Goal: Task Accomplishment & Management: Use online tool/utility

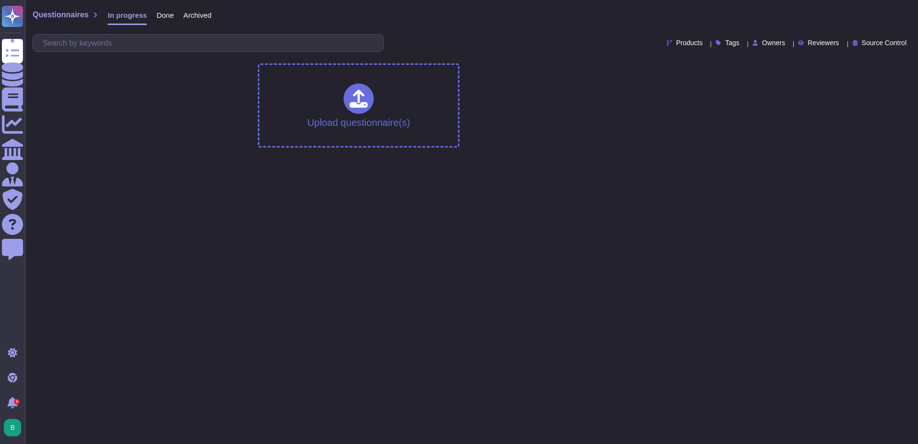
drag, startPoint x: 267, startPoint y: 234, endPoint x: 335, endPoint y: 121, distance: 131.2
click at [269, 153] on html "Questionnaires Knowledge Base Documents Analytics CAIQ / SIG Admin Trust Center…" at bounding box center [459, 76] width 918 height 153
click at [337, 117] on span "Upload from Google Drive" at bounding box center [370, 113] width 93 height 9
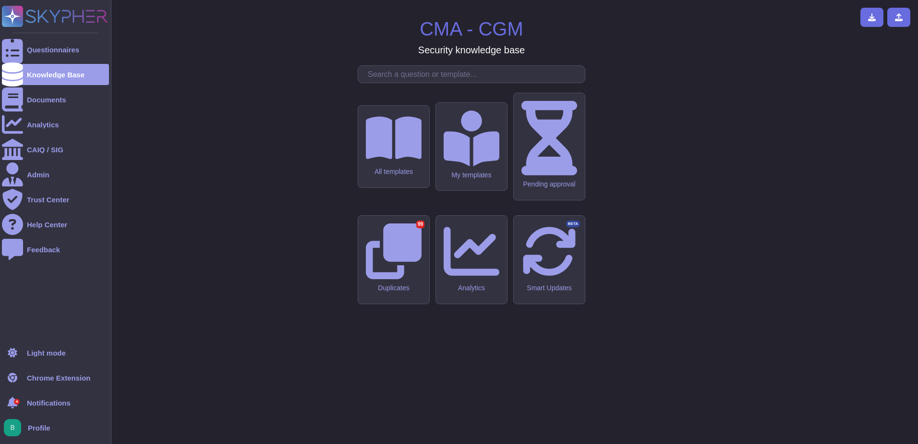
click at [54, 36] on div "Questionnaires Knowledge Base Documents Analytics CAIQ / SIG Admin Trust Center…" at bounding box center [55, 171] width 107 height 330
click at [55, 46] on div "Questionnaires" at bounding box center [53, 49] width 52 height 7
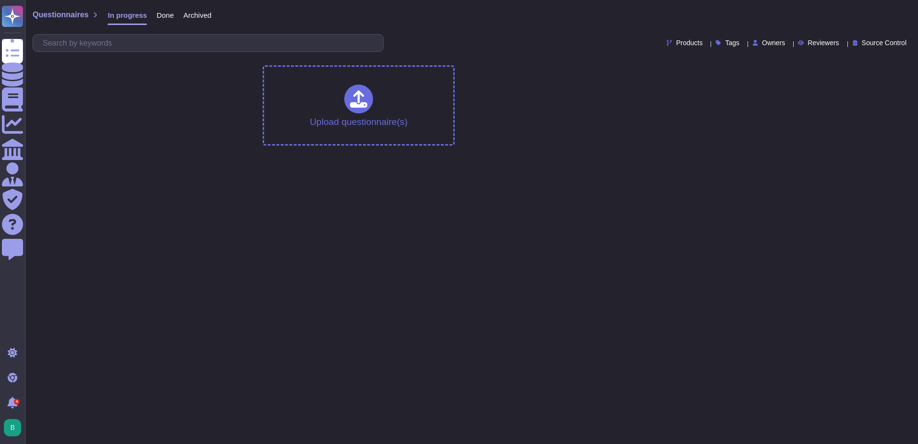
click at [160, 17] on span "Done" at bounding box center [165, 15] width 17 height 7
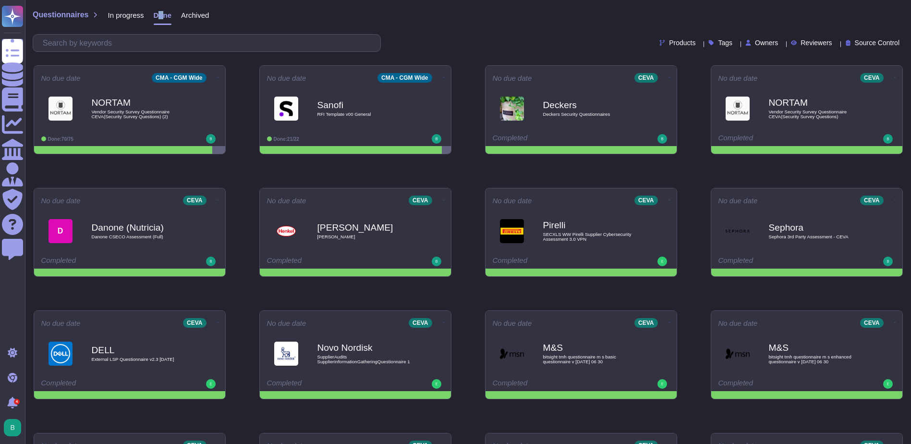
click at [158, 16] on span "Done" at bounding box center [163, 15] width 18 height 7
click at [112, 209] on div "D Danone (Nutricia) Danone CSECO Assessment (Full)" at bounding box center [129, 230] width 179 height 48
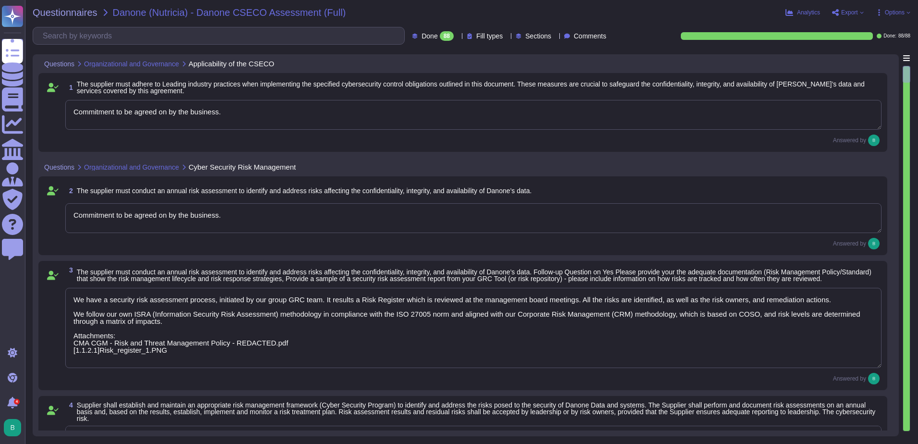
type textarea "Commitment to be agreed on by the business."
type textarea "We have a security risk assessment process, initiated by our group GRC team. It…"
type textarea "The Group maintains Third Party Risk Management and Information Security Risk A…"
type textarea "We have an IS policy corpus, which is composed of several documents, including:…"
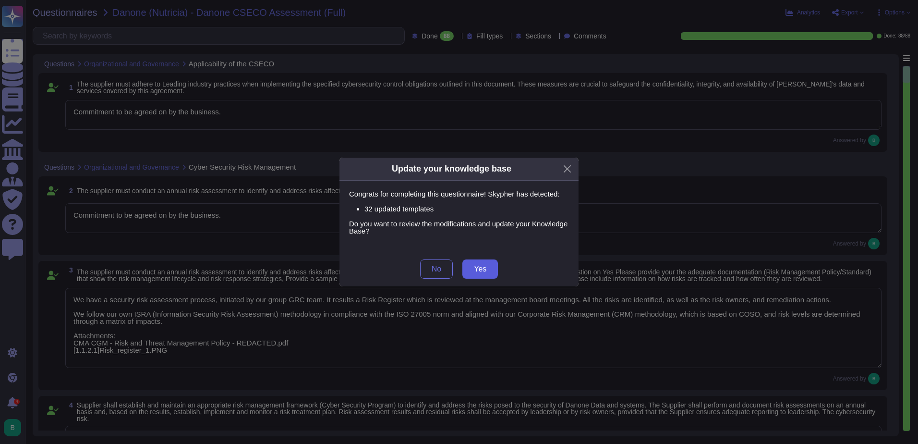
click at [477, 268] on span "Yes" at bounding box center [480, 269] width 12 height 8
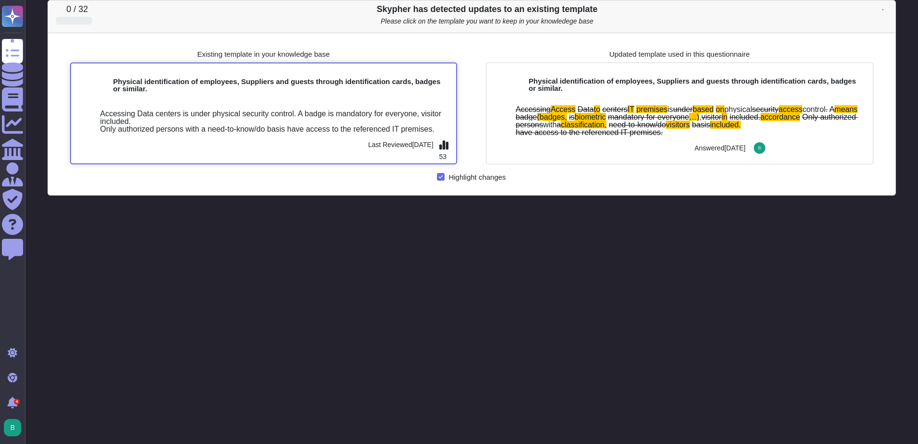
click at [164, 99] on div "Accessing Data centers is under physical security control. A badge is mandatory…" at bounding box center [264, 129] width 386 height 67
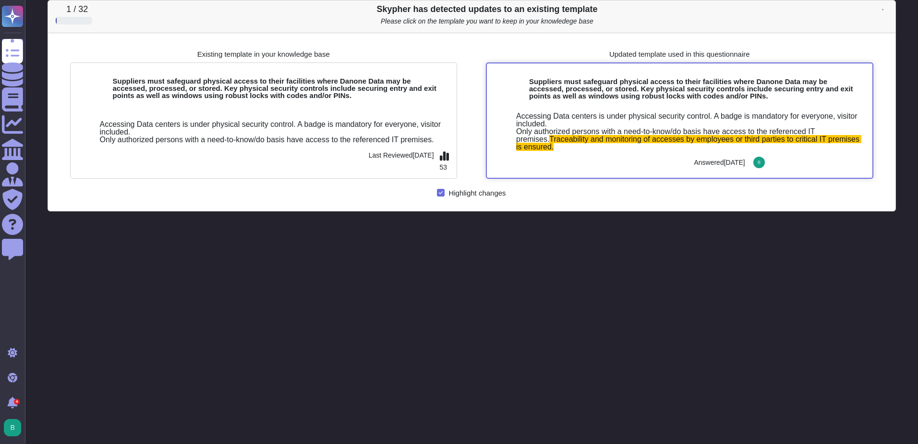
click at [645, 104] on div "Accessing Data centers is under physical security control. A badge is mandatory…" at bounding box center [680, 140] width 386 height 74
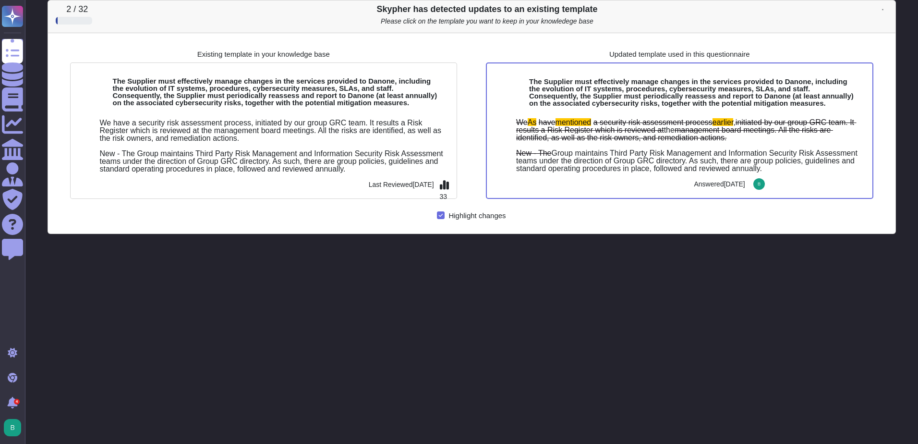
click at [884, 9] on icon at bounding box center [882, 10] width 1 height 2
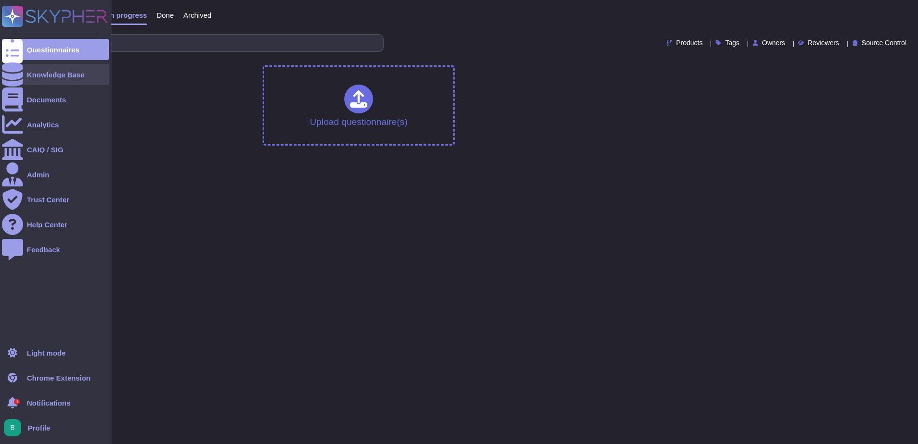
click at [24, 74] on div "Knowledge Base" at bounding box center [55, 74] width 107 height 21
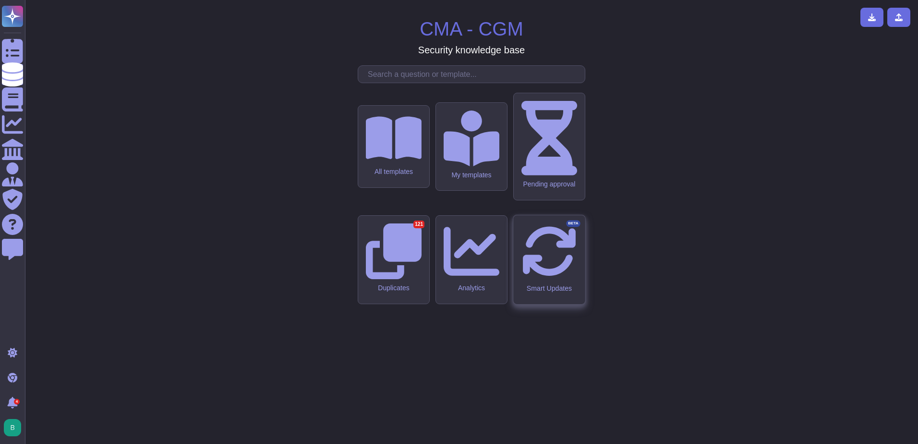
click at [518, 258] on div "Smart Updates BETA" at bounding box center [549, 259] width 72 height 89
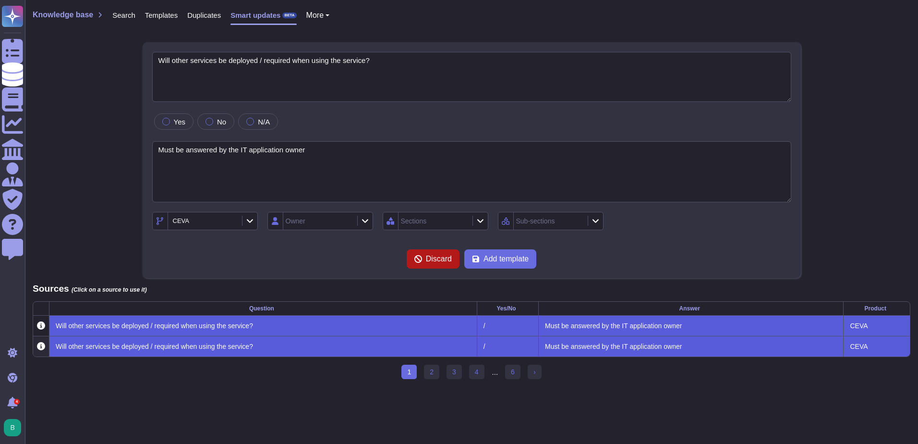
type textarea "Will other services be deployed / required when using the service?"
type textarea "Must be answered by the IT application owner"
